Goal: Task Accomplishment & Management: Use online tool/utility

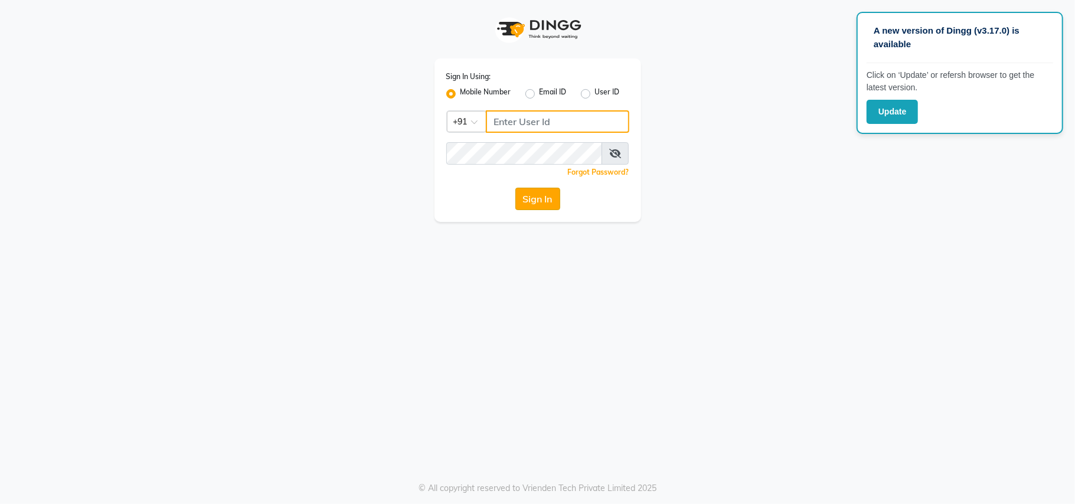
type input "7400066607"
click at [532, 198] on button "Sign In" at bounding box center [537, 199] width 45 height 22
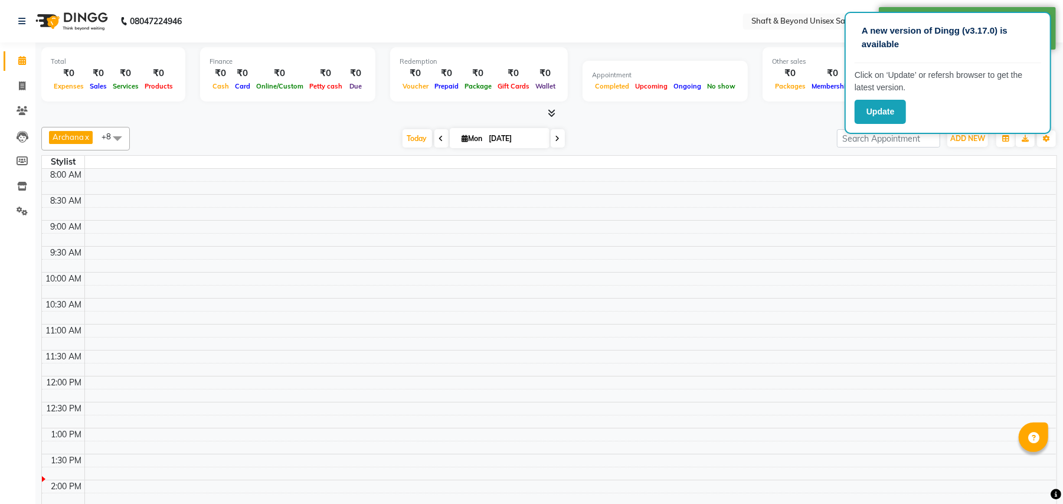
select select "en"
